Goal: Information Seeking & Learning: Learn about a topic

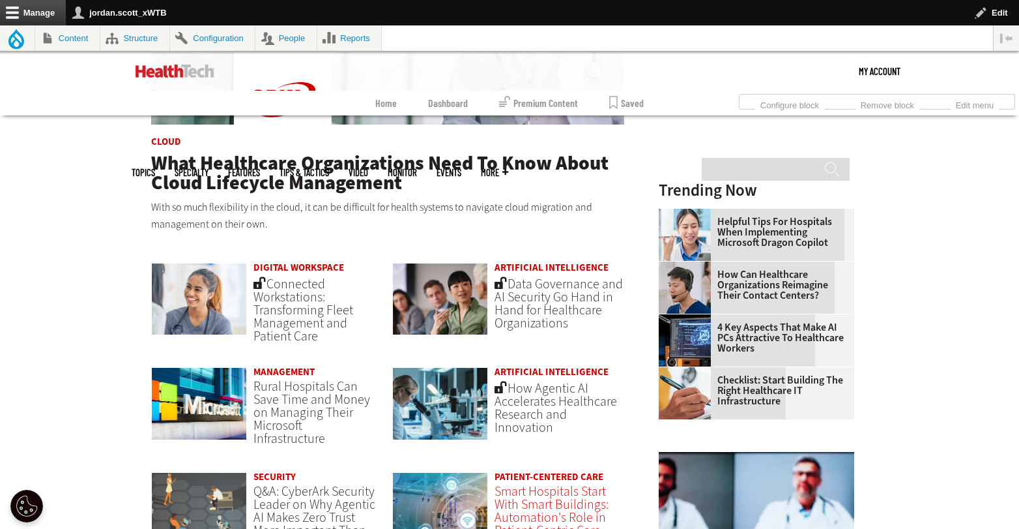
scroll to position [741, 0]
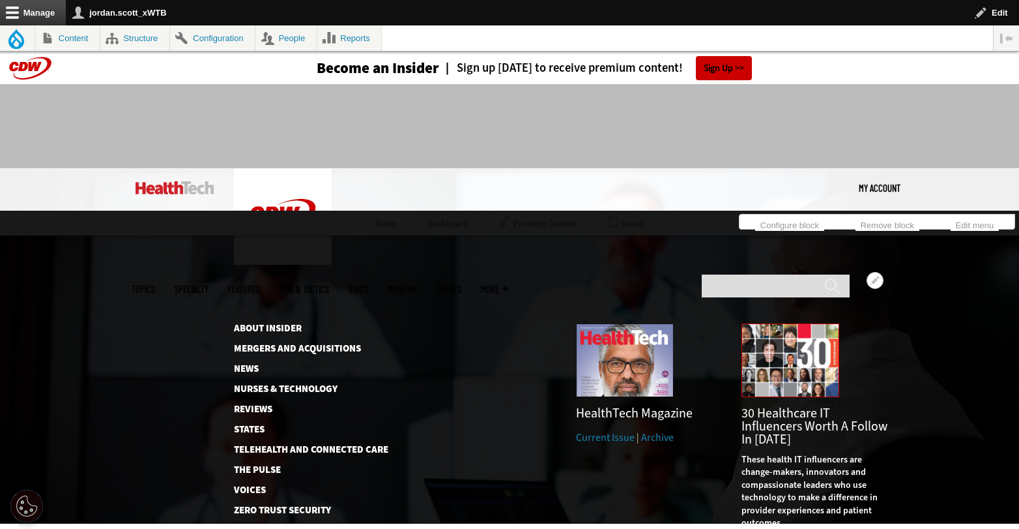
click at [789, 323] on img at bounding box center [791, 360] width 98 height 74
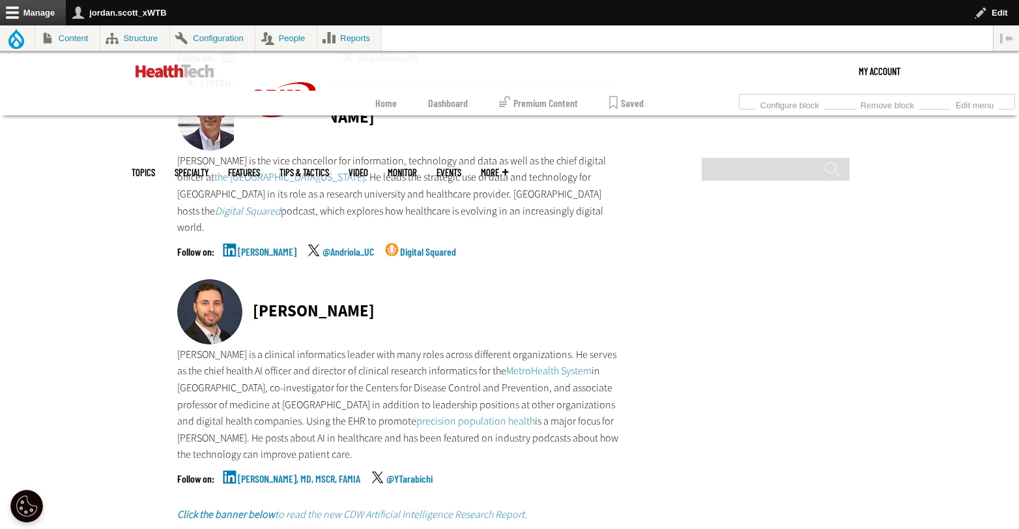
scroll to position [3184, 0]
